Goal: Obtain resource: Download file/media

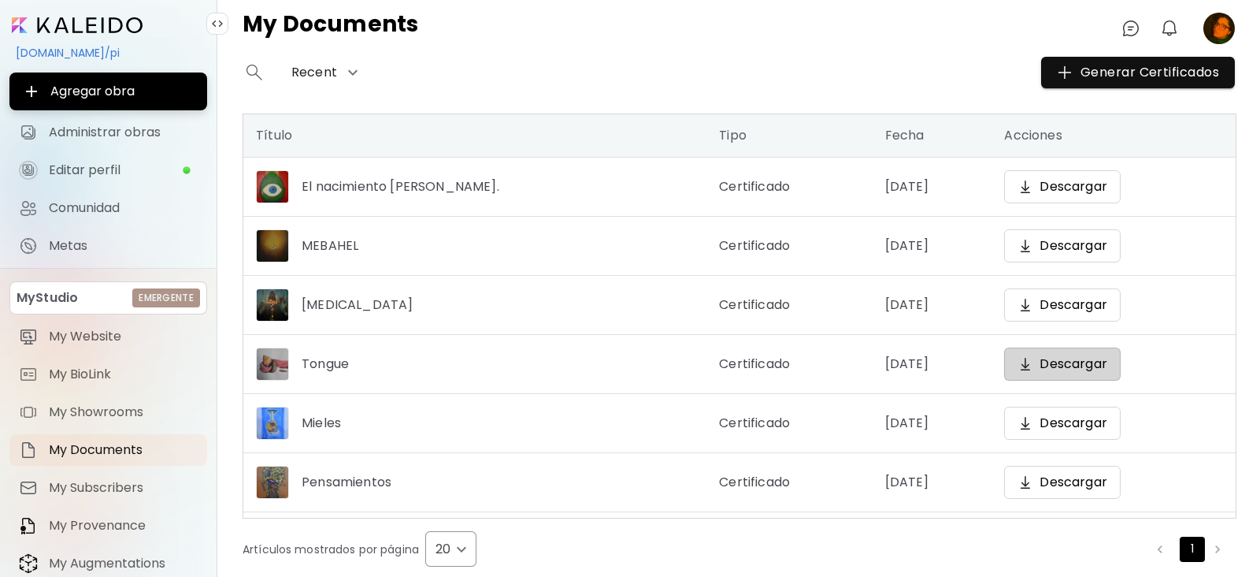
click at [1094, 371] on p "Descargar" at bounding box center [1073, 363] width 67 height 19
click at [1096, 69] on span "Generar Certificados" at bounding box center [1138, 72] width 162 height 19
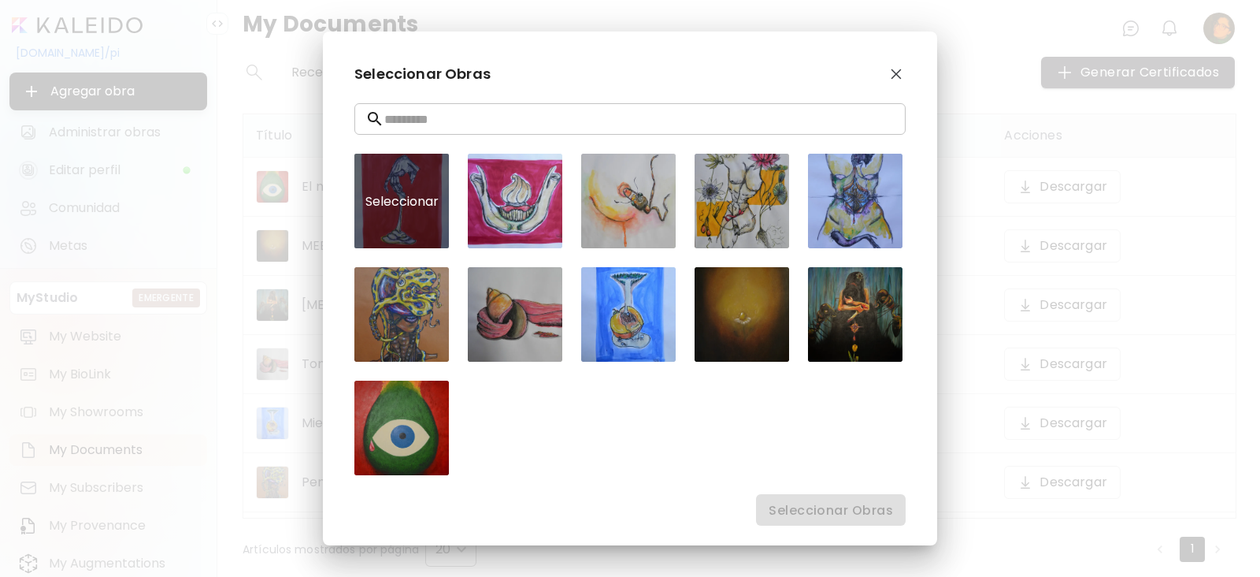
click at [404, 208] on div "Seleccionar" at bounding box center [401, 201] width 95 height 95
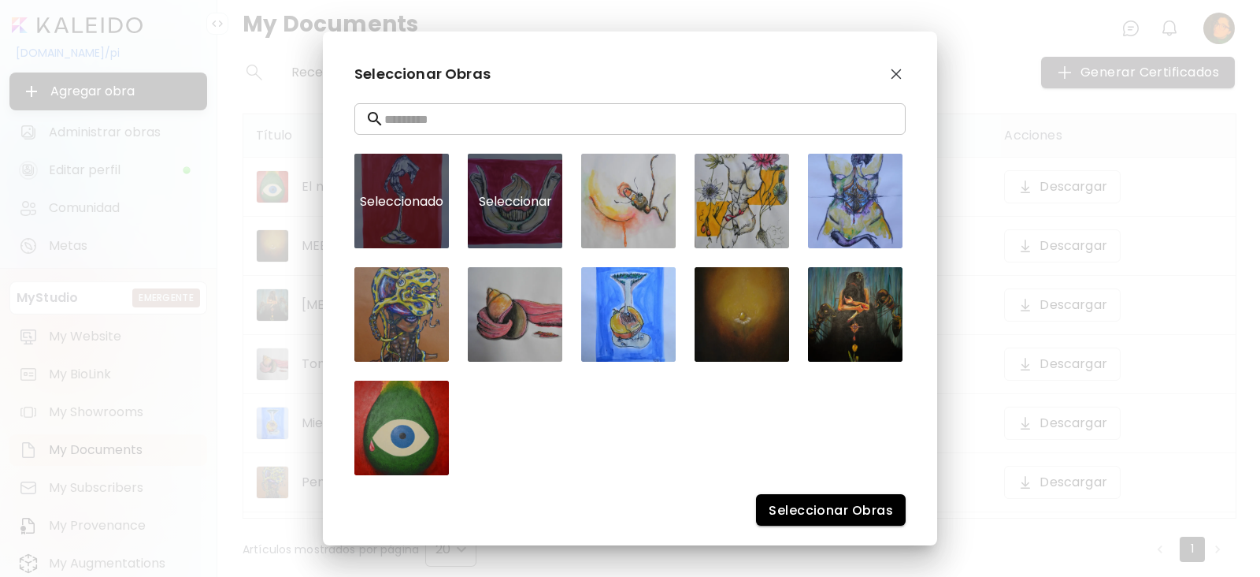
click at [511, 202] on div "Seleccionar" at bounding box center [515, 201] width 95 height 95
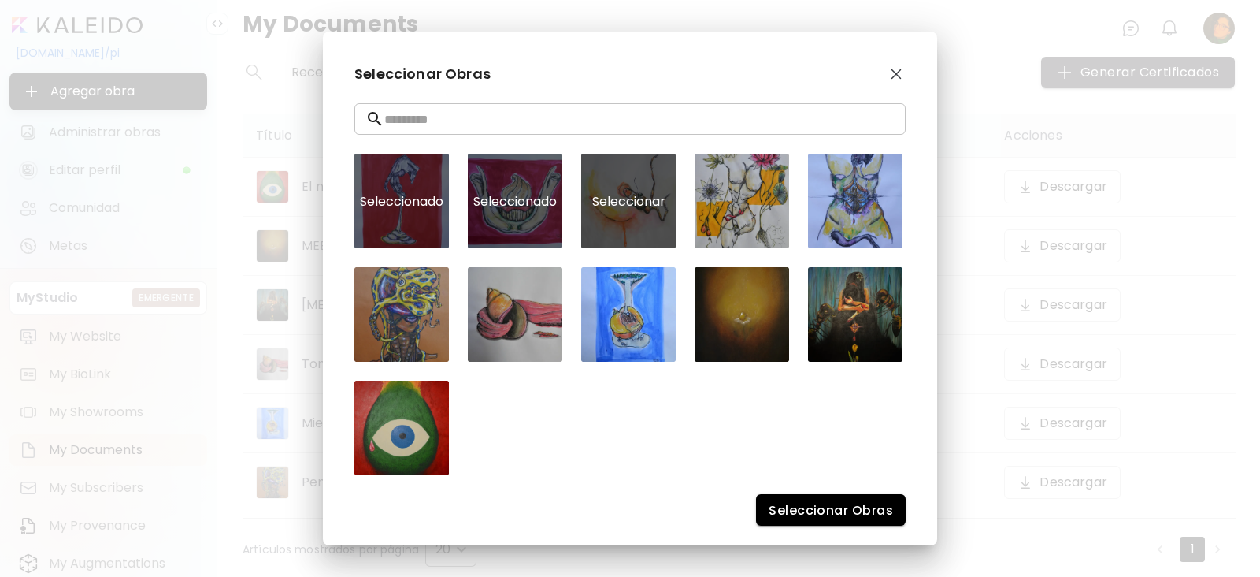
click at [624, 198] on div "Seleccionar" at bounding box center [628, 201] width 95 height 95
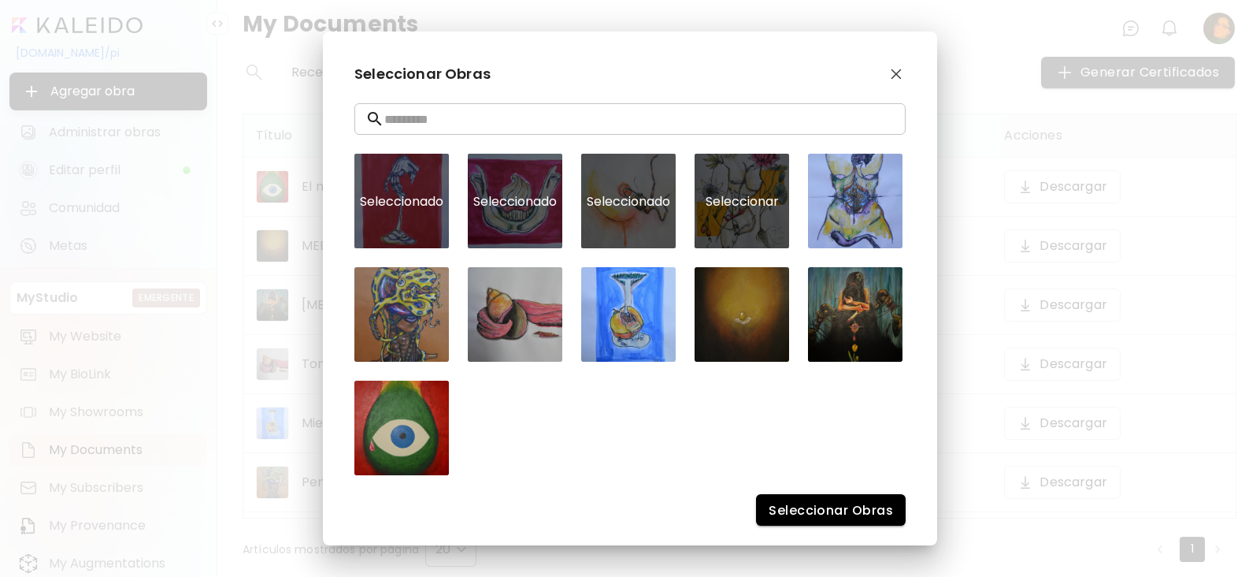
click at [754, 202] on div "Seleccionar" at bounding box center [742, 201] width 95 height 95
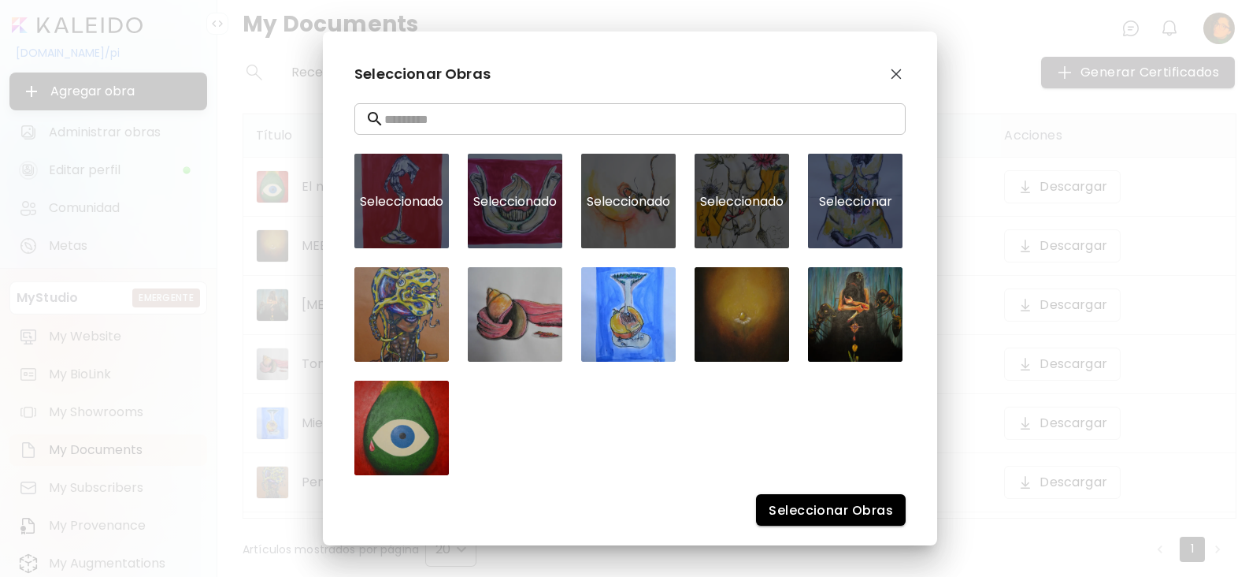
click at [865, 203] on div "Seleccionar" at bounding box center [855, 201] width 95 height 95
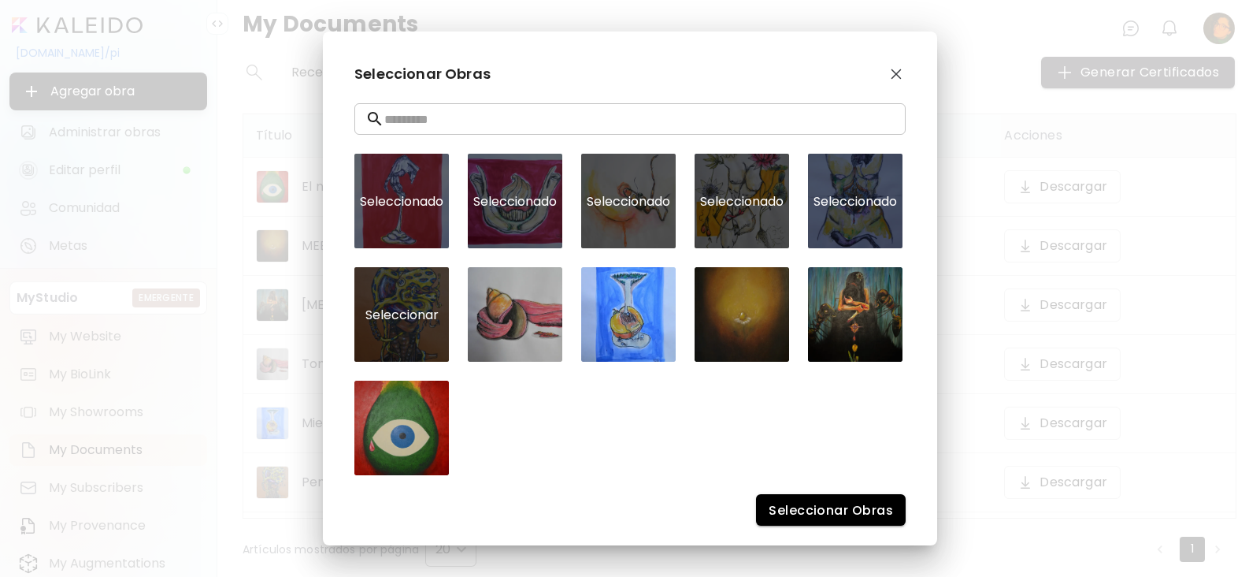
click at [431, 288] on div "Seleccionar" at bounding box center [401, 314] width 95 height 95
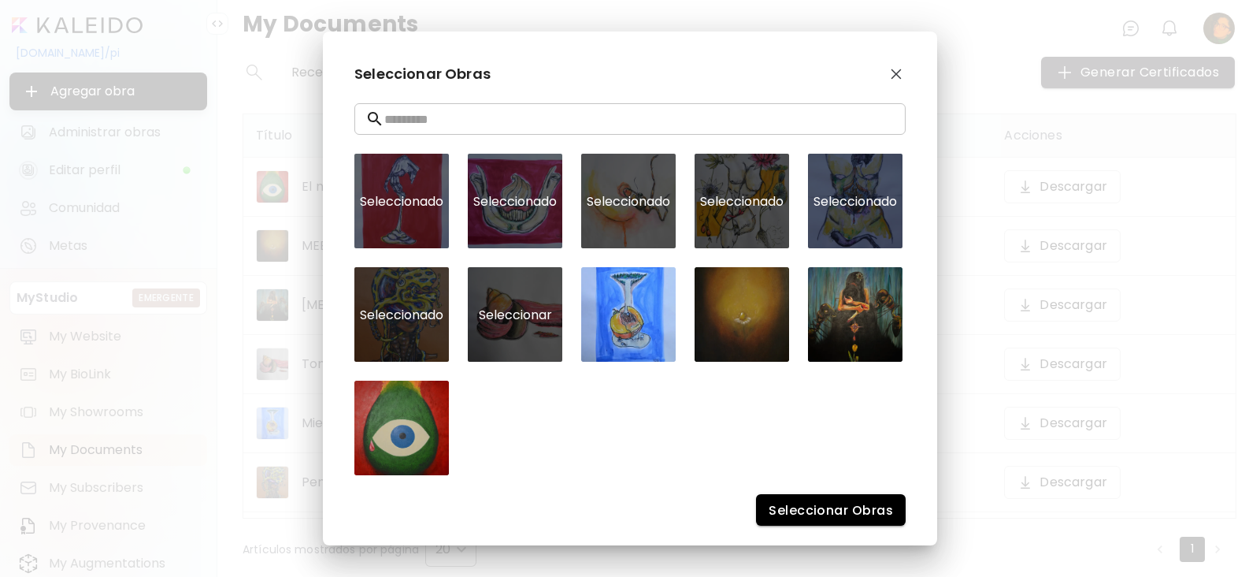
click at [534, 310] on div "Seleccionar" at bounding box center [515, 314] width 95 height 95
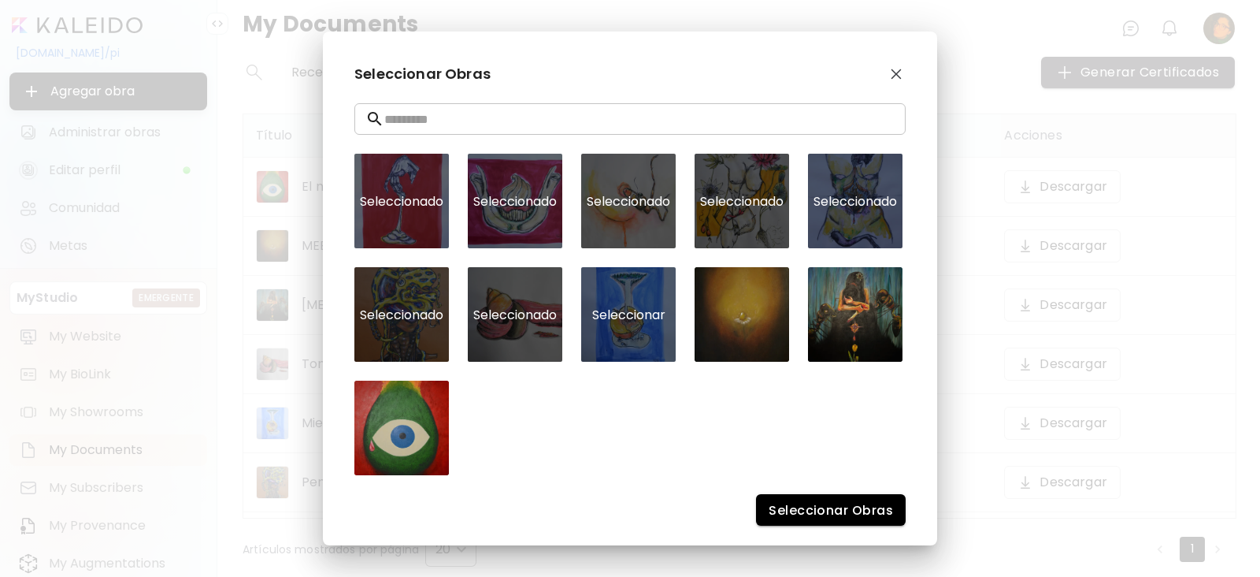
click at [619, 318] on div "Seleccionar" at bounding box center [628, 314] width 95 height 95
click at [876, 513] on span "Seleccionar Obras" at bounding box center [831, 510] width 124 height 17
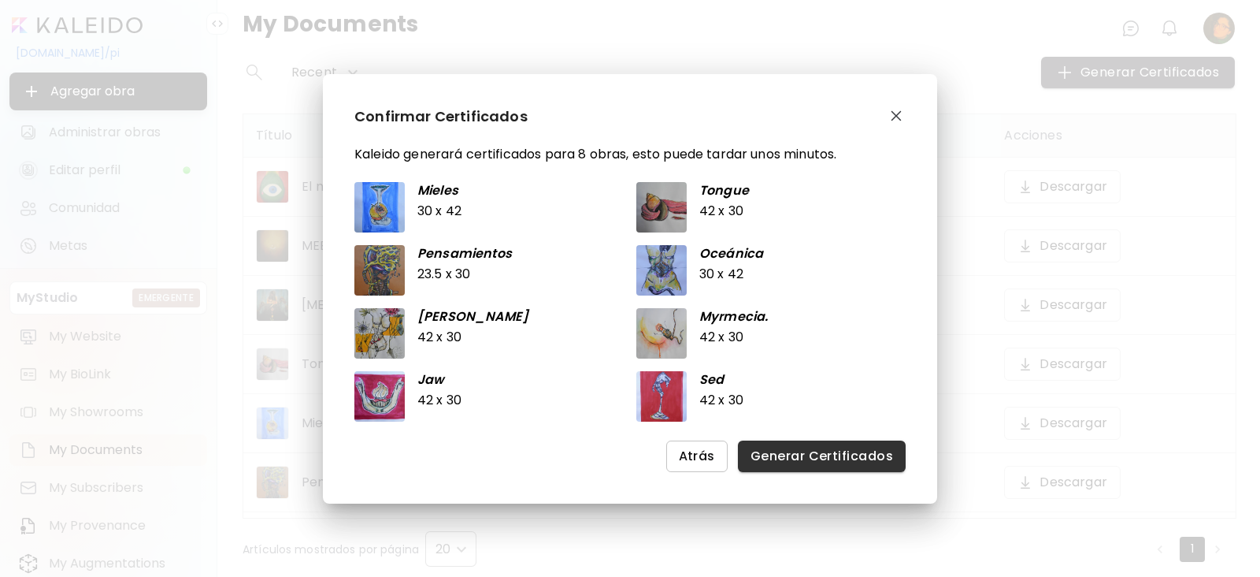
click at [843, 455] on span "Generar Certificados" at bounding box center [822, 455] width 143 height 17
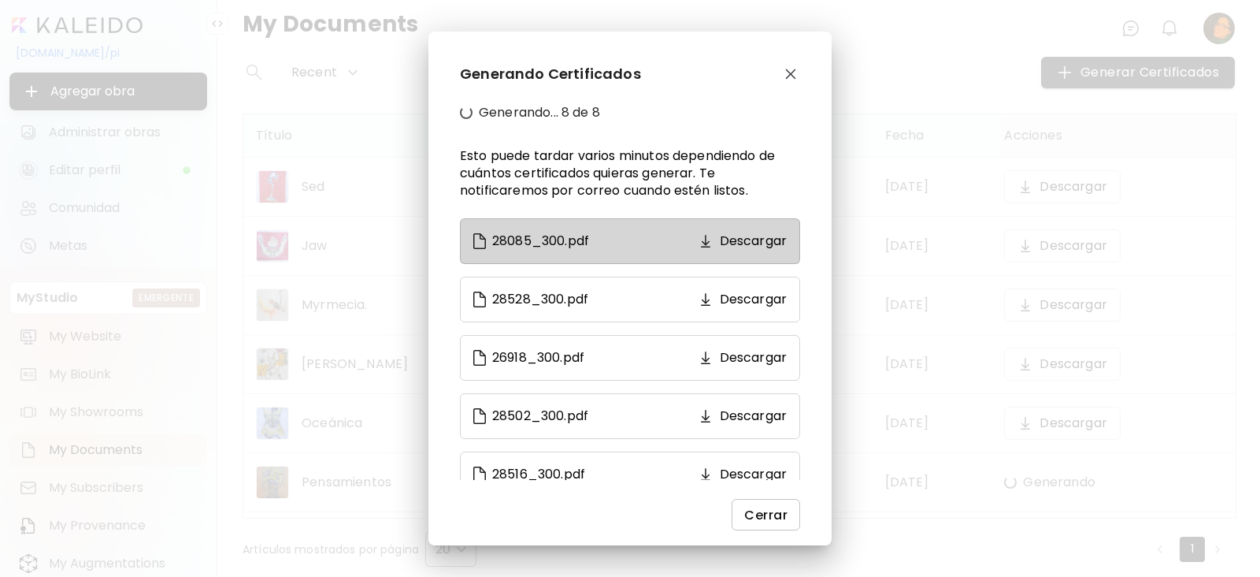
click at [751, 247] on p "Descargar" at bounding box center [753, 241] width 67 height 19
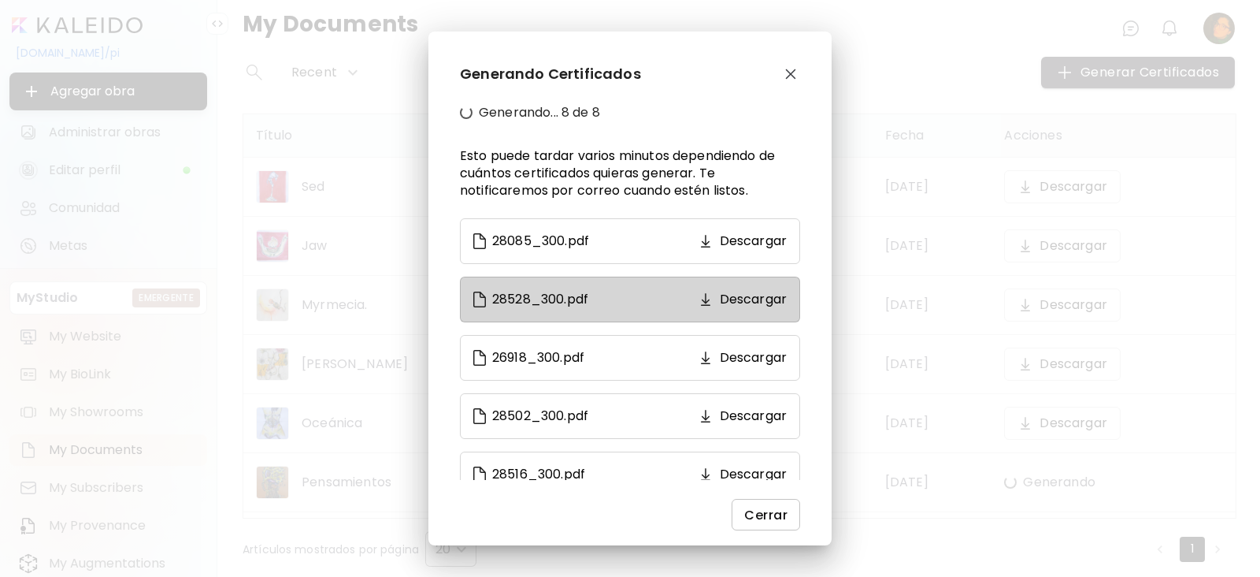
click at [746, 298] on p "Descargar" at bounding box center [753, 299] width 67 height 19
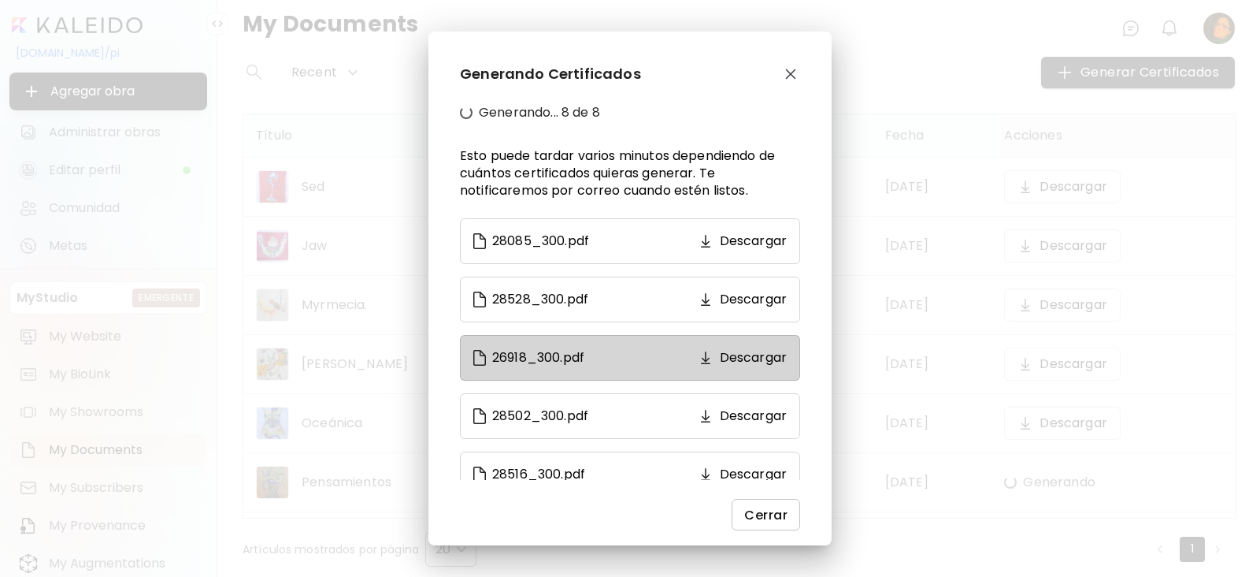
click at [746, 364] on p "Descargar" at bounding box center [753, 357] width 67 height 19
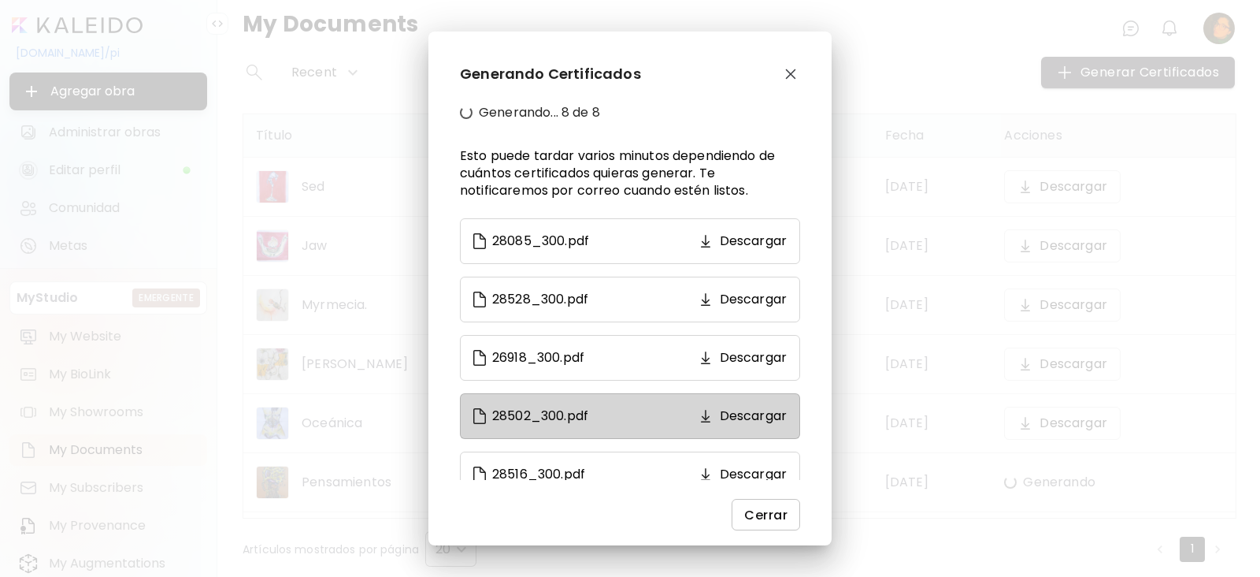
click at [747, 418] on p "Descargar" at bounding box center [753, 415] width 67 height 19
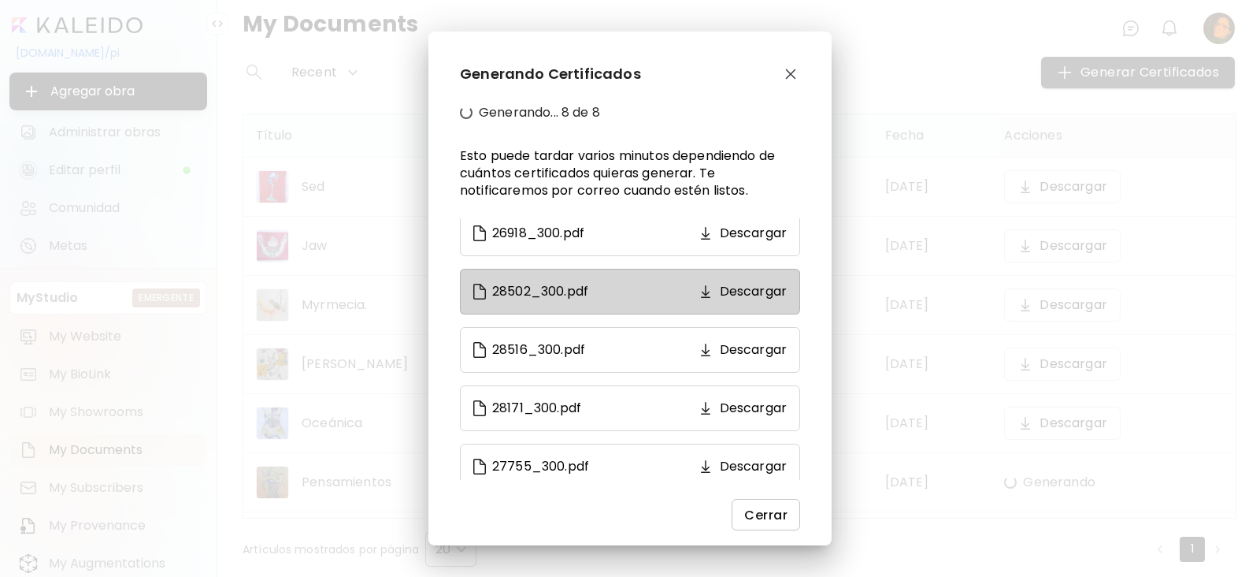
scroll to position [146, 0]
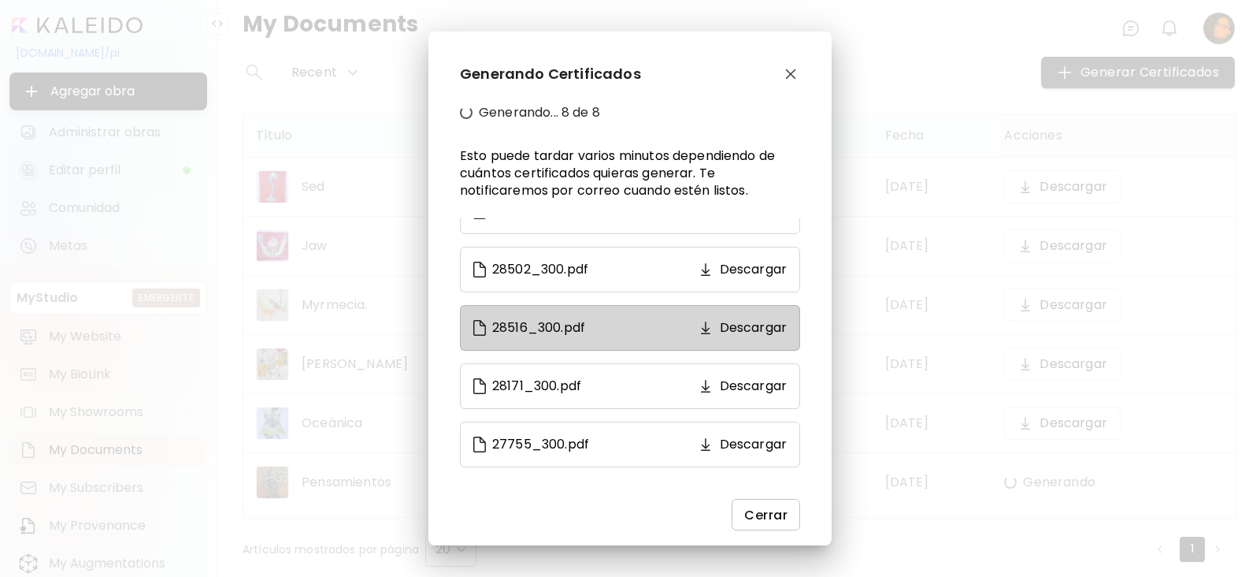
click at [751, 327] on p "Descargar" at bounding box center [753, 327] width 67 height 19
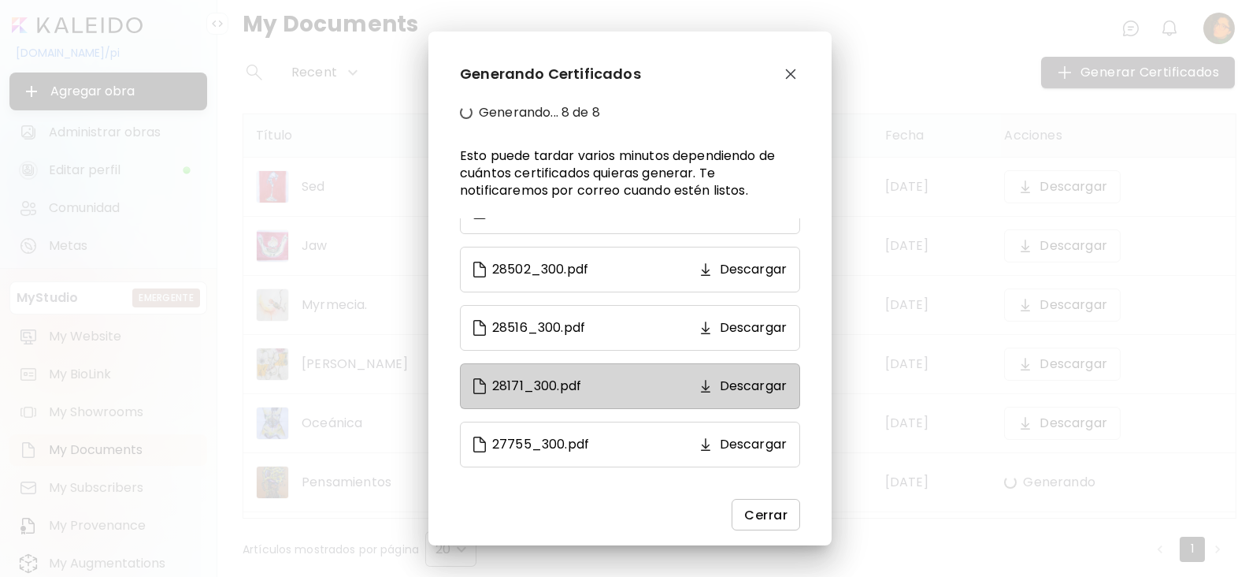
click at [751, 385] on p "Descargar" at bounding box center [753, 385] width 67 height 19
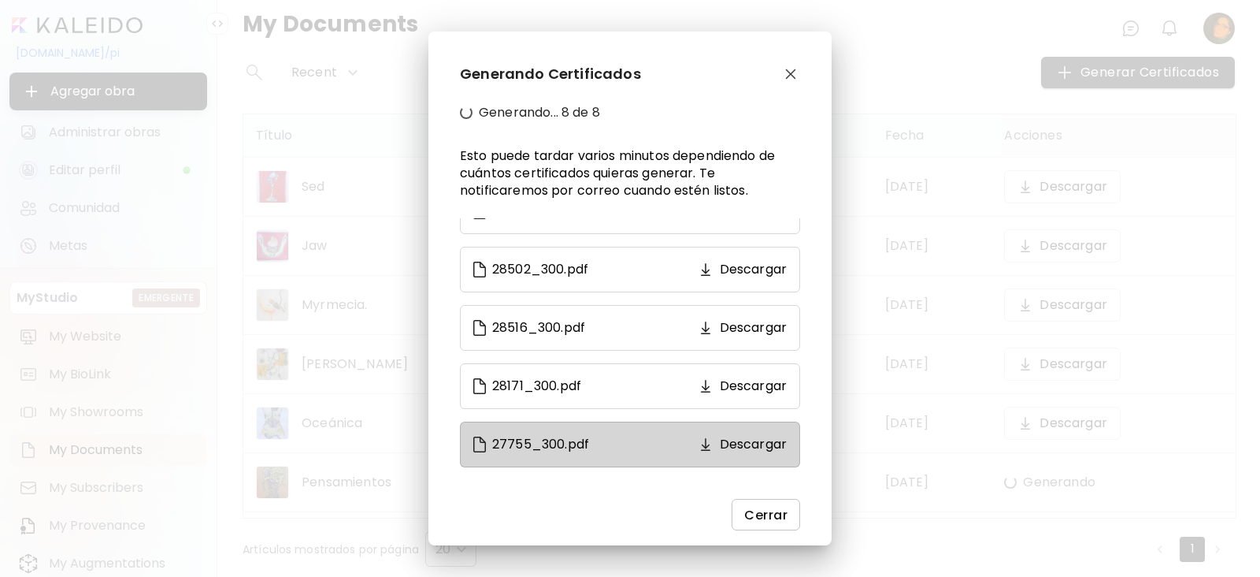
click at [751, 441] on p "Descargar" at bounding box center [753, 444] width 67 height 19
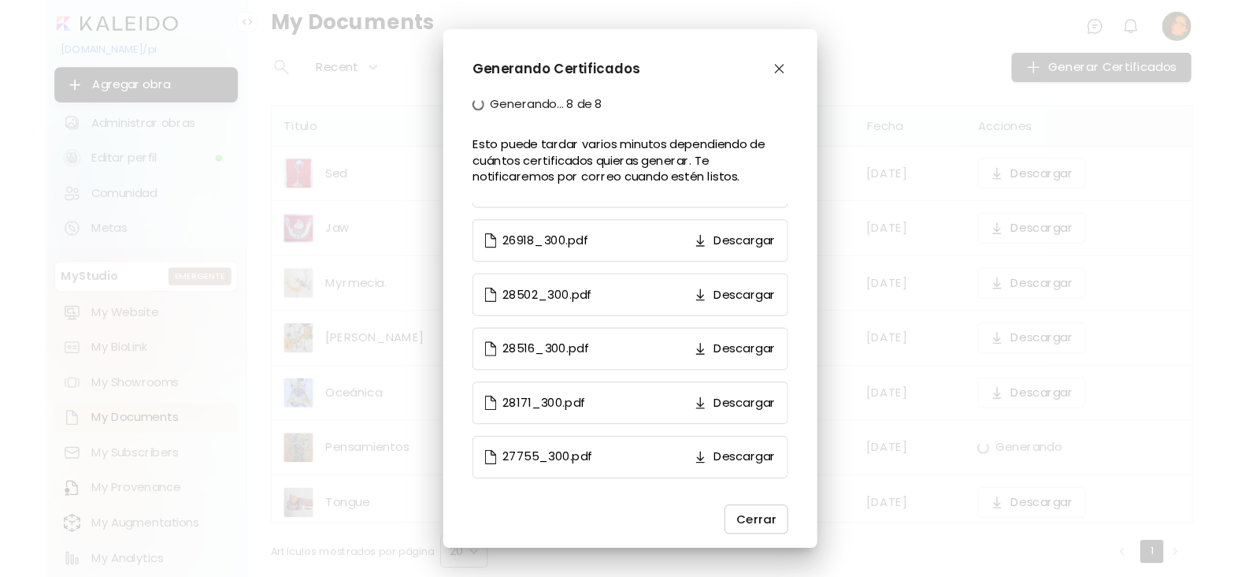
scroll to position [102, 0]
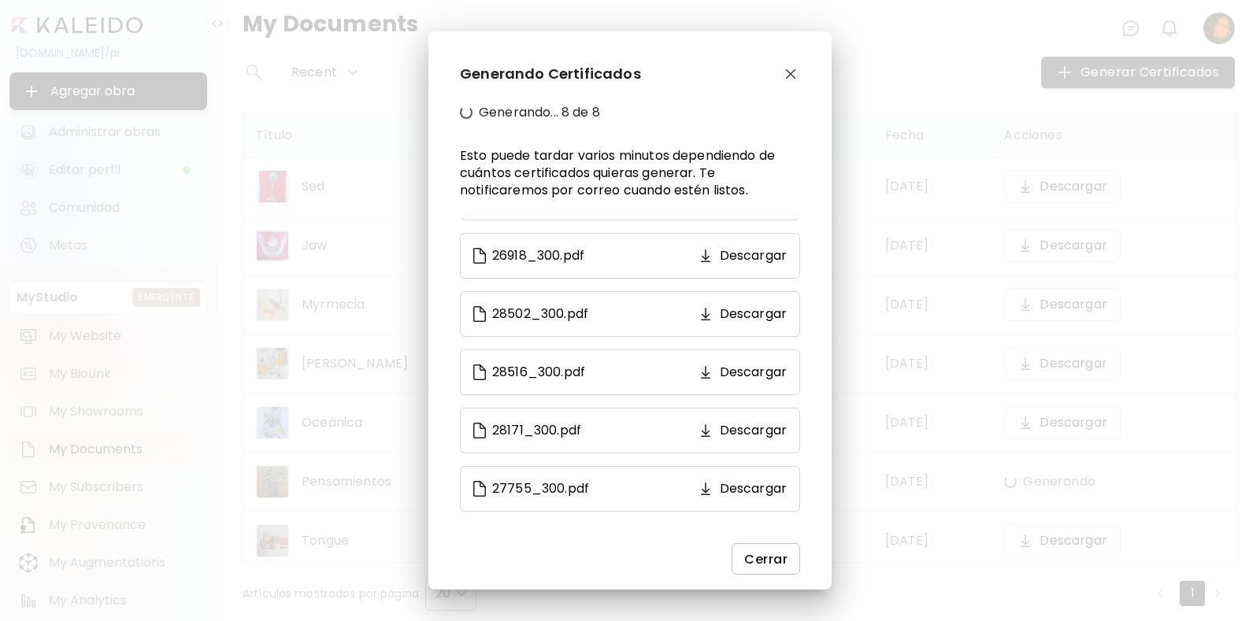
click at [788, 76] on img "button" at bounding box center [790, 74] width 11 height 11
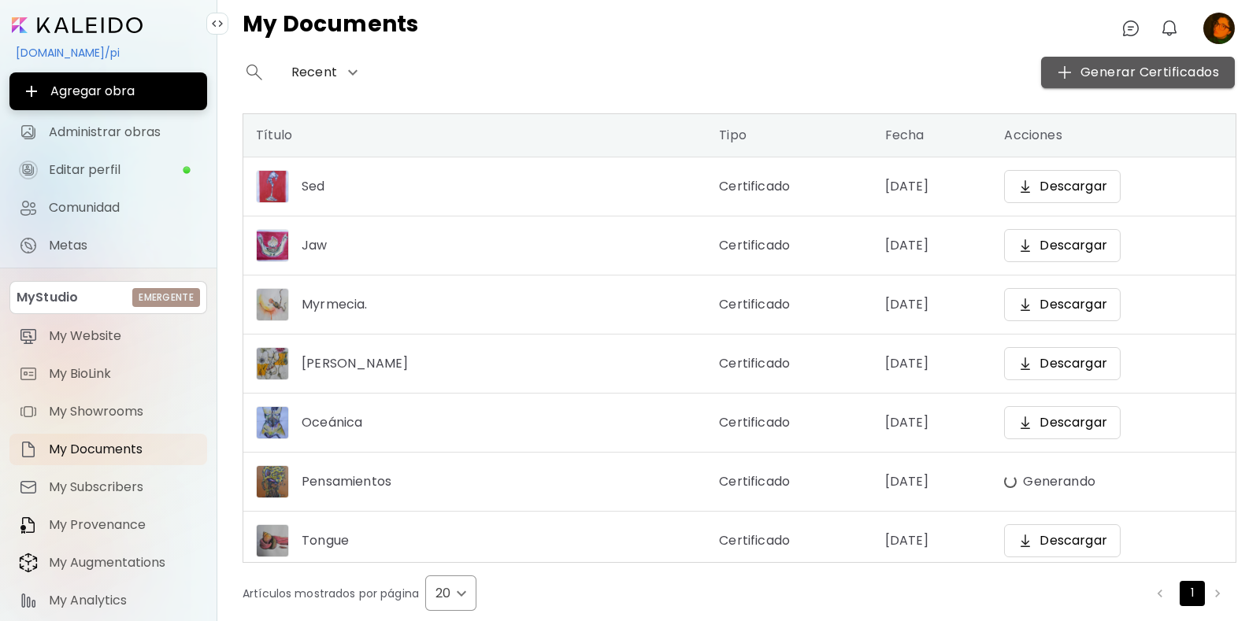
click at [1185, 82] on button "Generar Certificados" at bounding box center [1138, 73] width 194 height 32
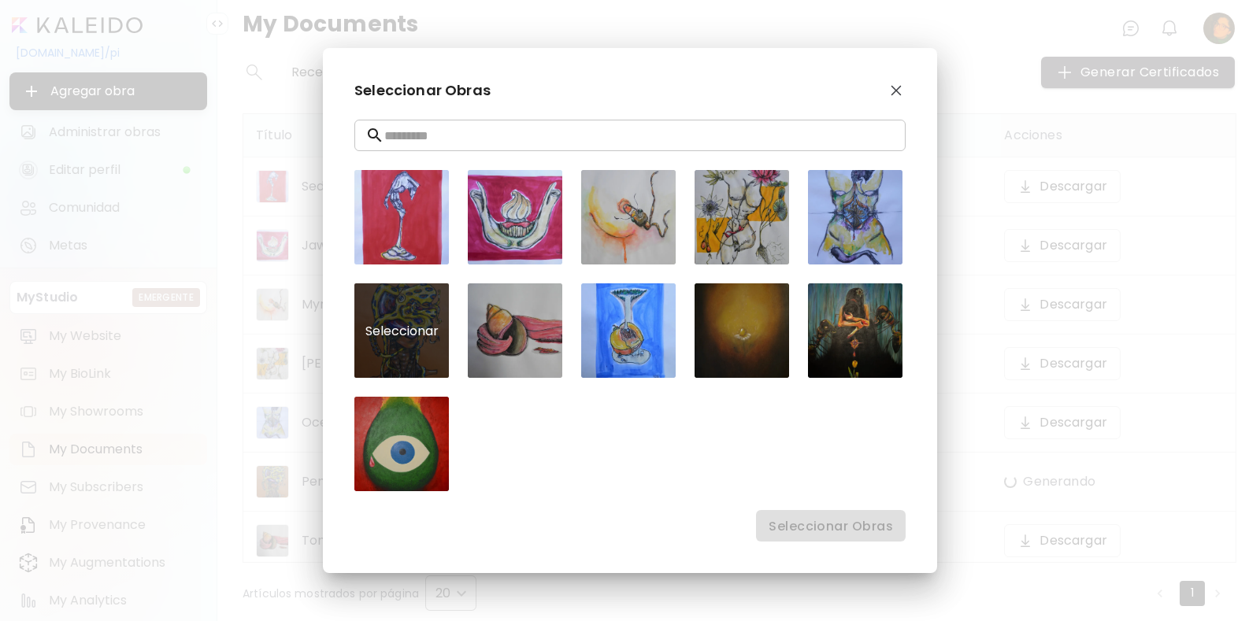
click at [366, 330] on div "Seleccionar" at bounding box center [401, 331] width 95 height 95
click at [868, 523] on span "Seleccionar Obras" at bounding box center [831, 526] width 124 height 17
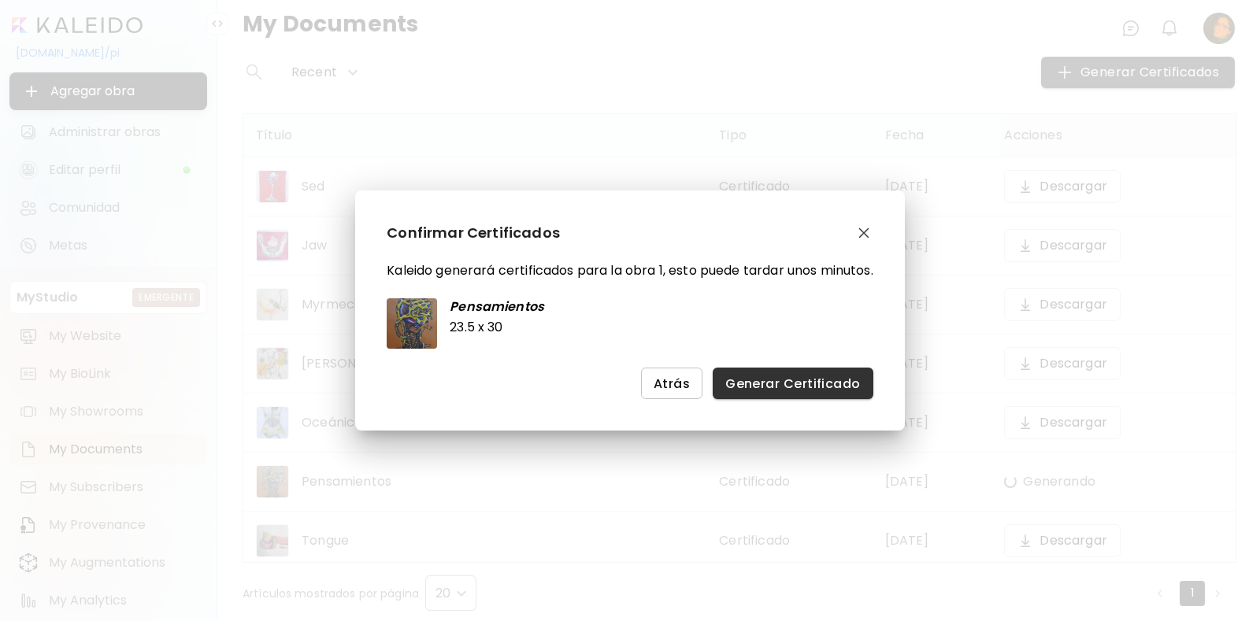
click at [814, 384] on span "Generar Certificado" at bounding box center [792, 384] width 135 height 17
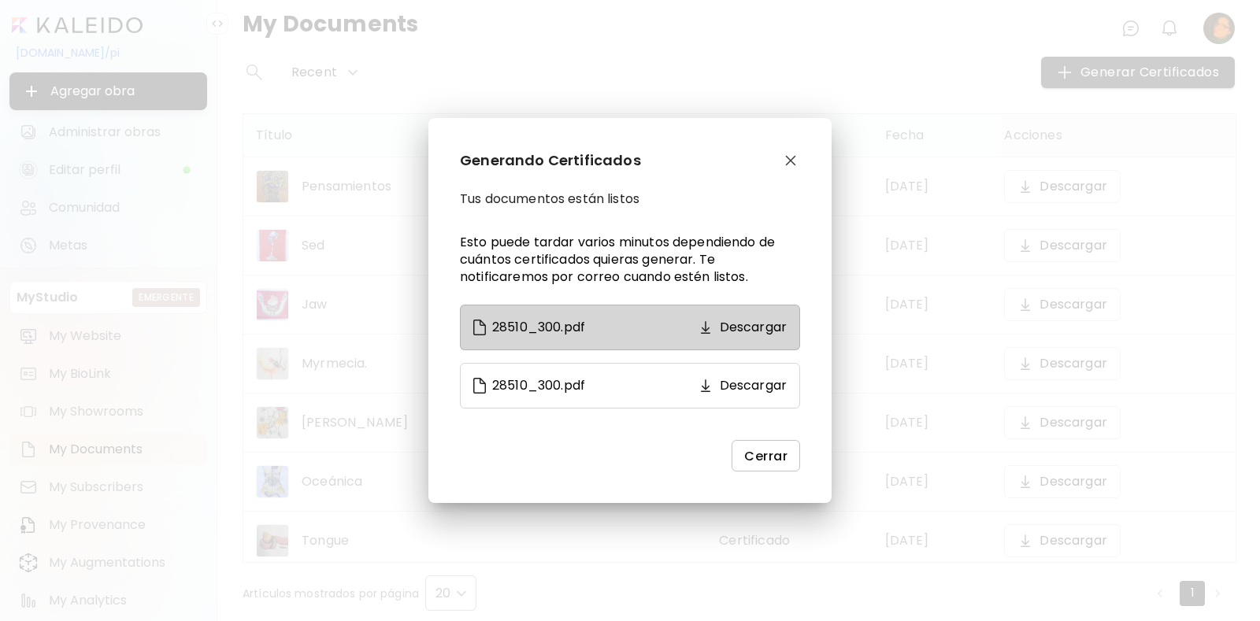
click at [754, 328] on p "Descargar" at bounding box center [753, 327] width 67 height 19
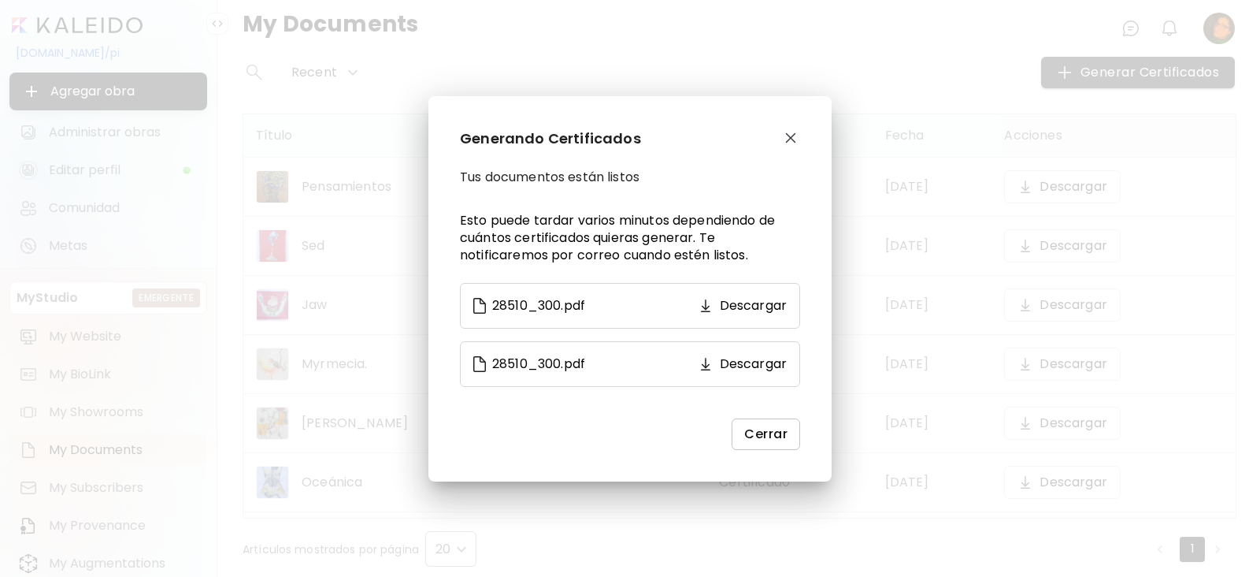
click at [793, 136] on img "button" at bounding box center [790, 137] width 11 height 11
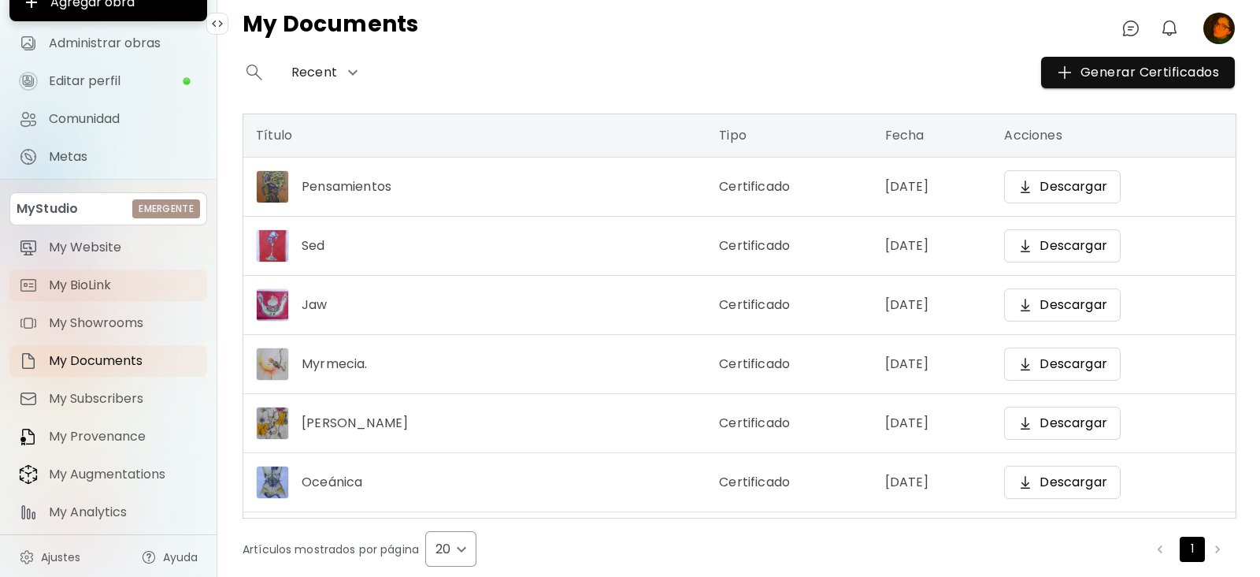
scroll to position [91, 0]
click at [114, 286] on span "My BioLink" at bounding box center [123, 283] width 149 height 16
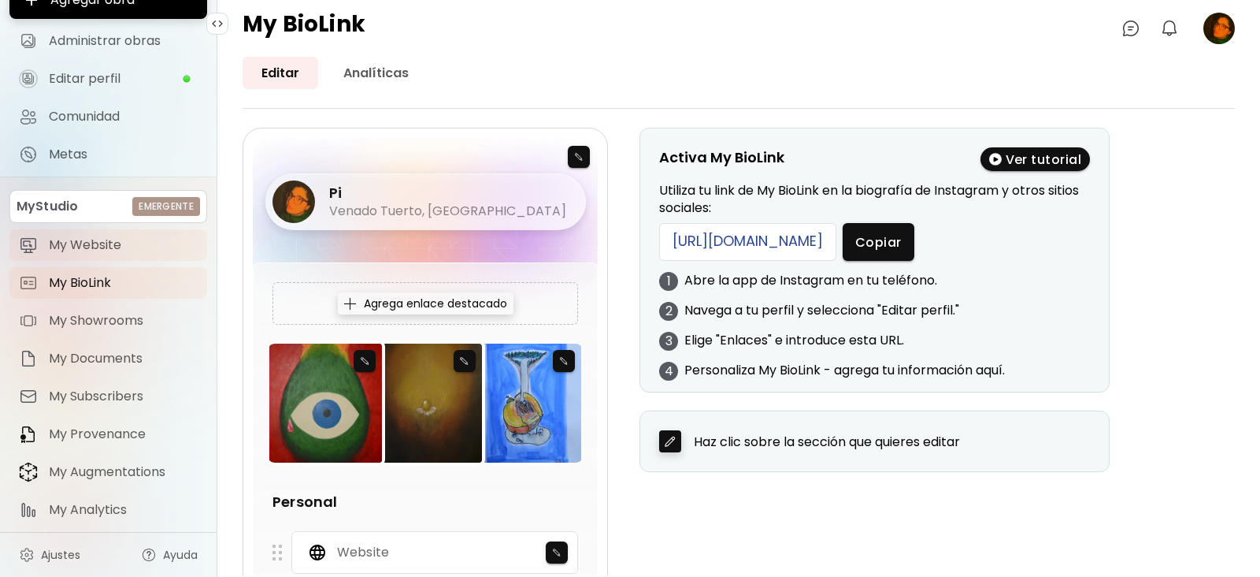
click at [86, 246] on span "My Website" at bounding box center [123, 245] width 149 height 16
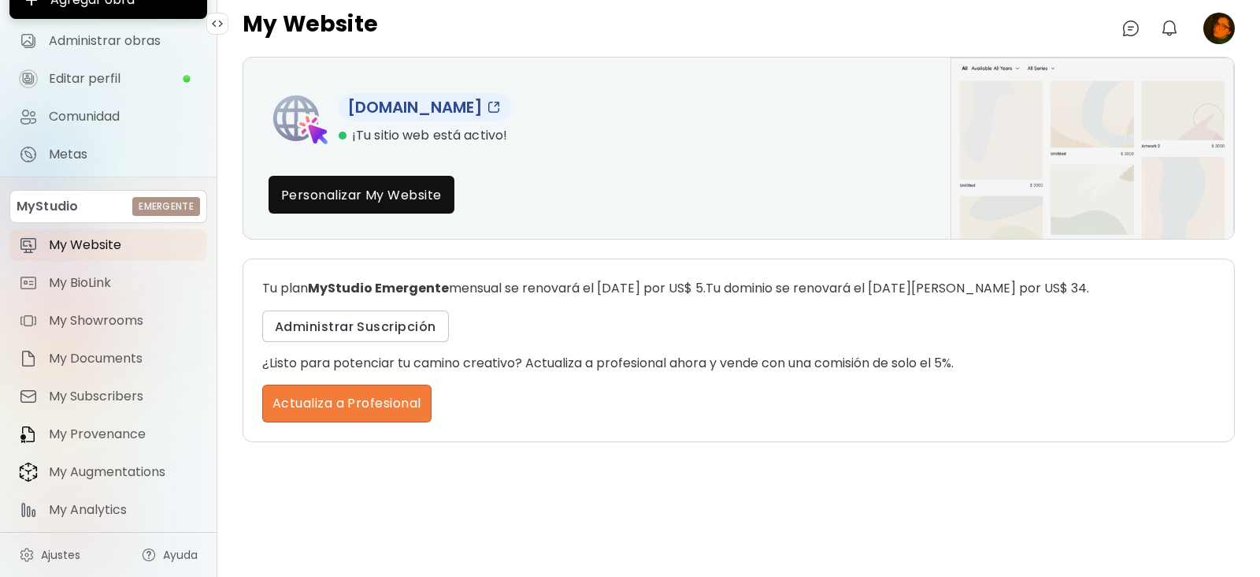
click at [488, 108] on link "[DOMAIN_NAME]" at bounding box center [424, 107] width 173 height 27
